Goal: Task Accomplishment & Management: Manage account settings

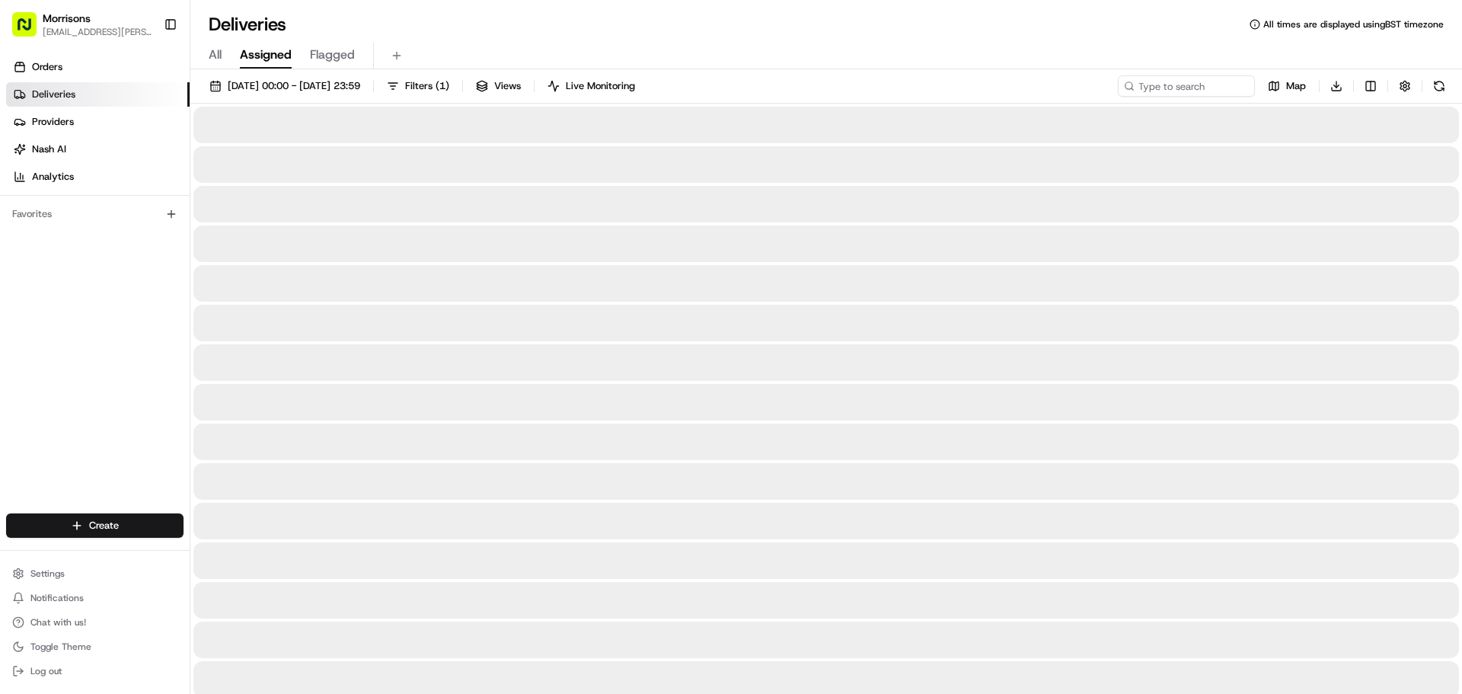
click at [267, 50] on span "Assigned" at bounding box center [266, 55] width 52 height 18
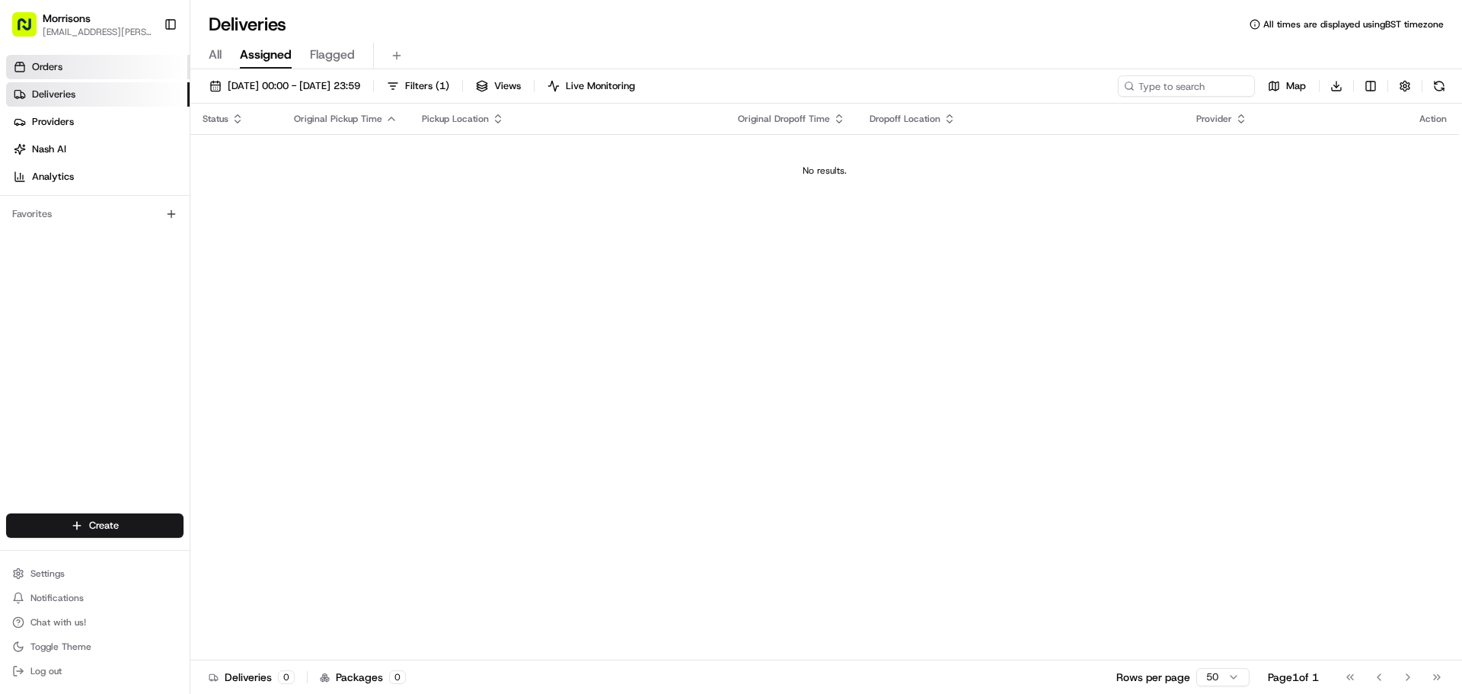
click at [62, 72] on span "Orders" at bounding box center [47, 67] width 30 height 14
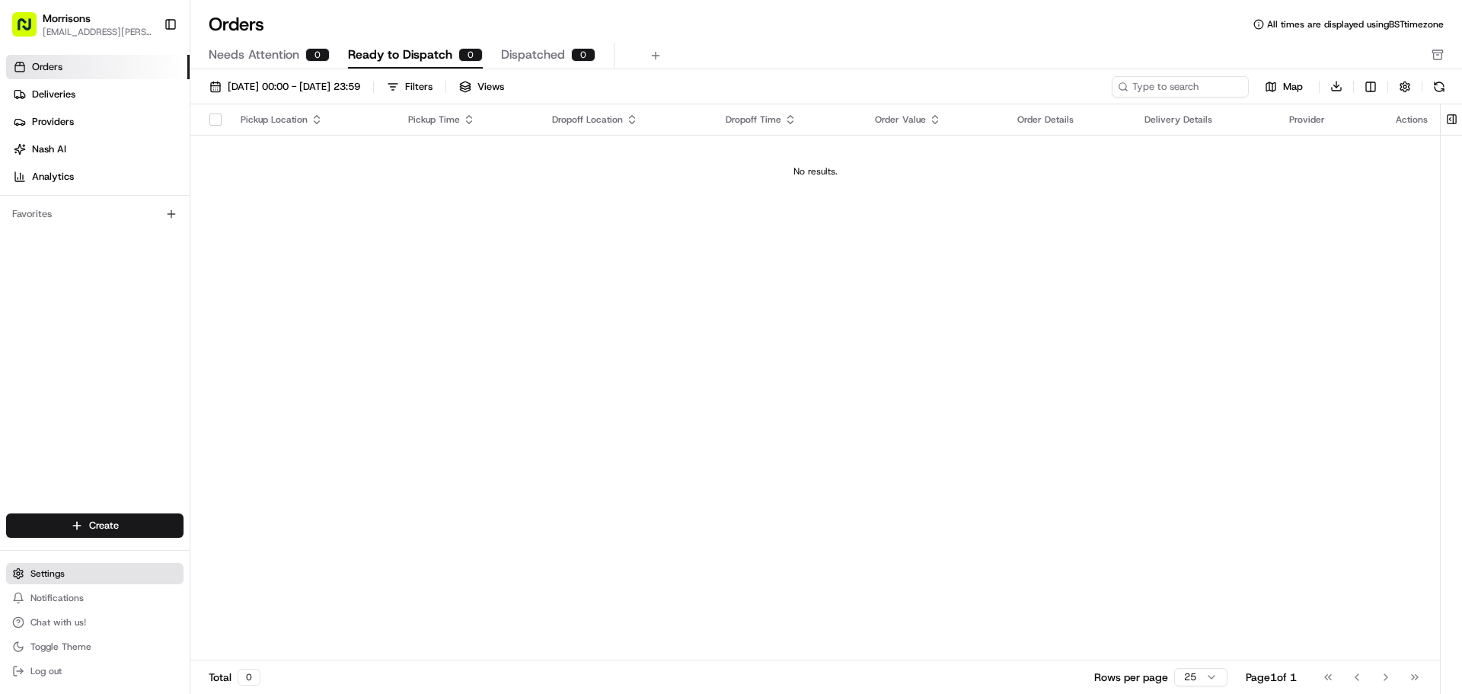
click at [75, 566] on button "Settings" at bounding box center [94, 573] width 177 height 21
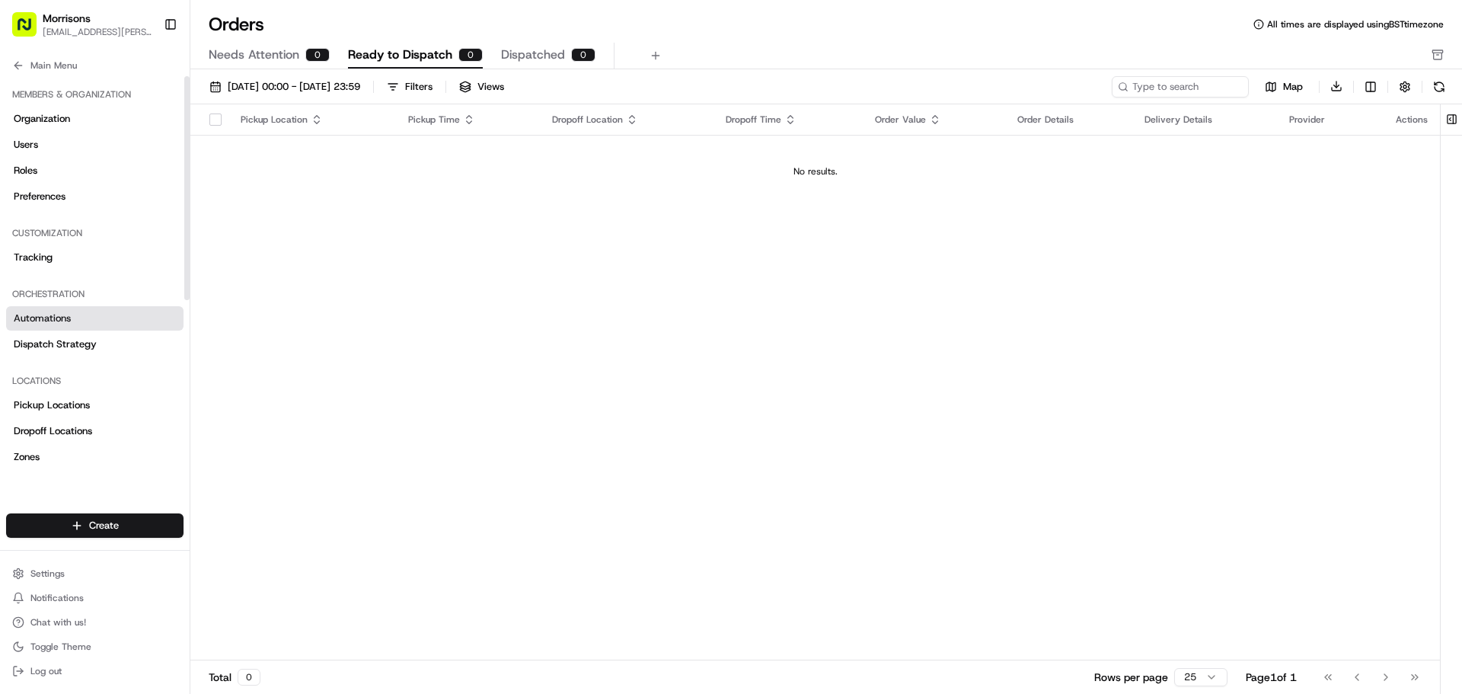
click at [70, 322] on span "Automations" at bounding box center [42, 318] width 57 height 14
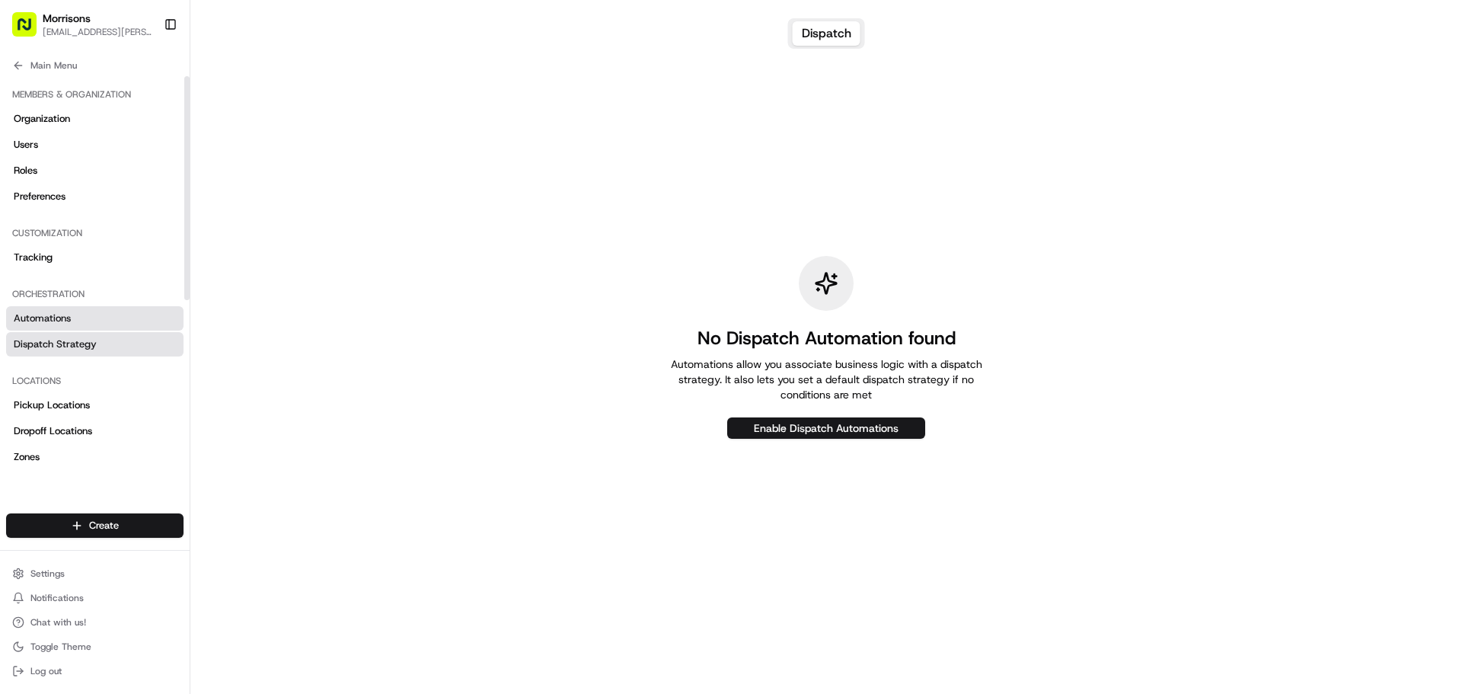
click at [65, 347] on span "Dispatch Strategy" at bounding box center [55, 344] width 83 height 14
